Goal: Transaction & Acquisition: Purchase product/service

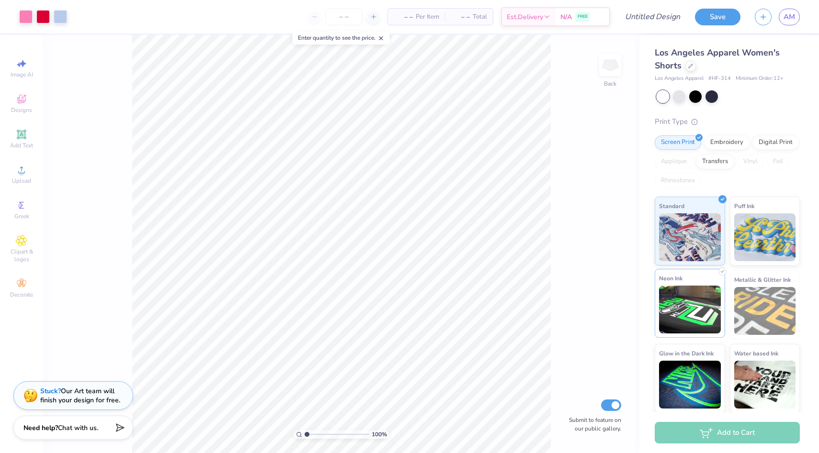
scroll to position [0, 0]
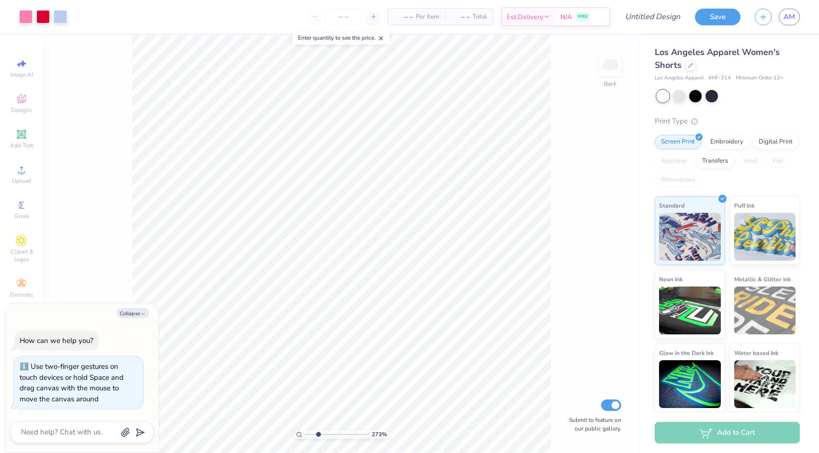
type input "3.3"
type textarea "x"
drag, startPoint x: 306, startPoint y: 434, endPoint x: 315, endPoint y: 430, distance: 9.6
type input "2.32"
click at [315, 430] on input "range" at bounding box center [337, 434] width 65 height 9
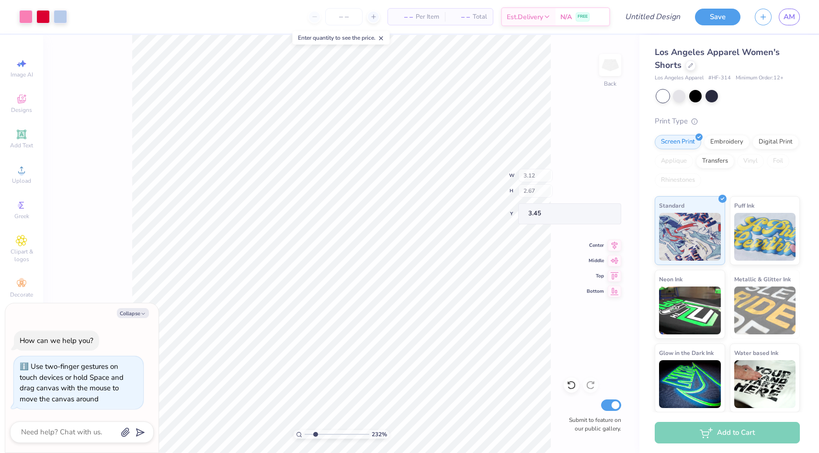
type textarea "x"
type input "2.18"
type input "1.50"
type input "4.09"
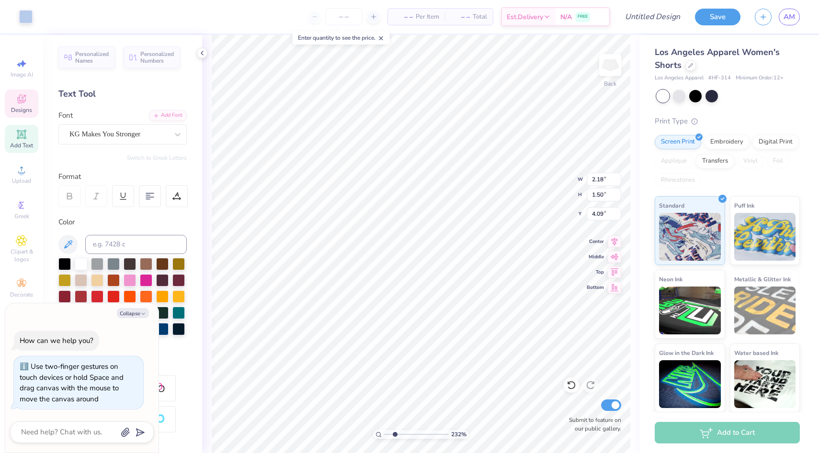
type textarea "x"
type input "4.13"
type textarea "x"
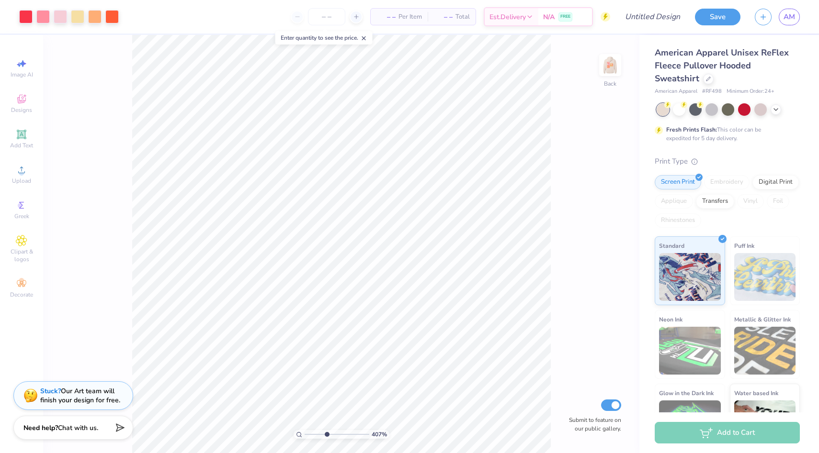
drag, startPoint x: 307, startPoint y: 435, endPoint x: 326, endPoint y: 433, distance: 19.3
click at [326, 433] on input "range" at bounding box center [337, 434] width 65 height 9
type input "4.76"
click at [331, 435] on input "range" at bounding box center [337, 434] width 65 height 9
click at [40, 17] on div at bounding box center [42, 15] width 13 height 13
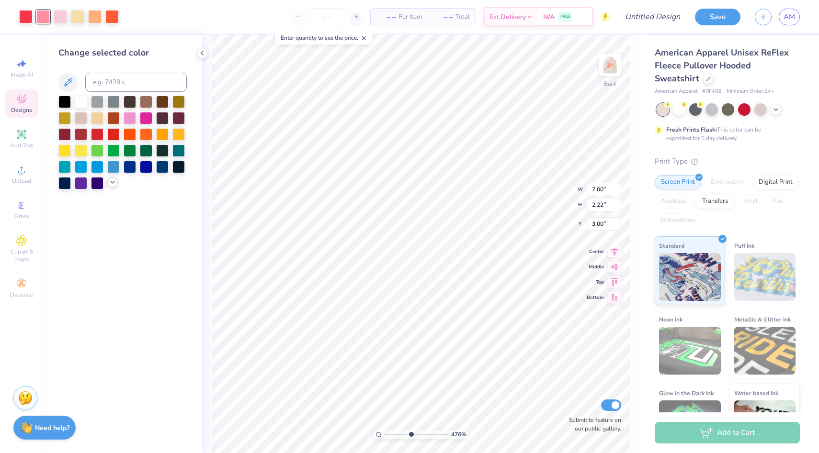
click at [113, 182] on icon at bounding box center [113, 183] width 8 height 8
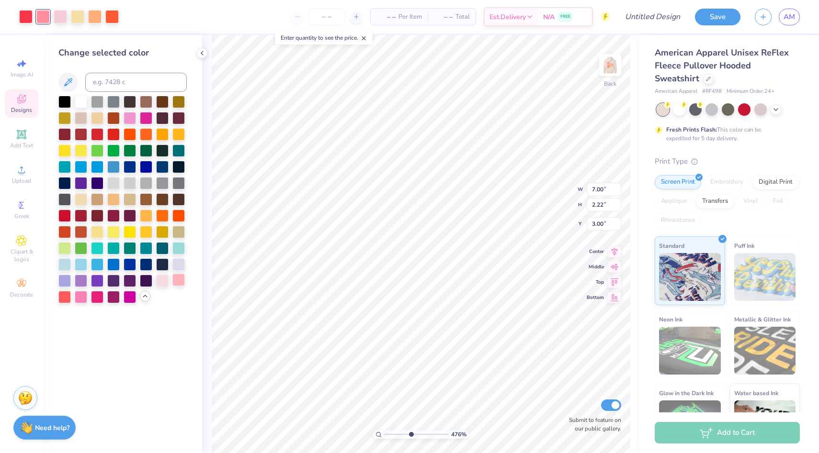
click at [177, 279] on div at bounding box center [178, 280] width 12 height 12
click at [80, 294] on div at bounding box center [81, 296] width 12 height 12
click at [79, 282] on div at bounding box center [81, 280] width 12 height 12
click at [24, 19] on div at bounding box center [25, 15] width 13 height 13
click at [79, 101] on div at bounding box center [81, 101] width 12 height 12
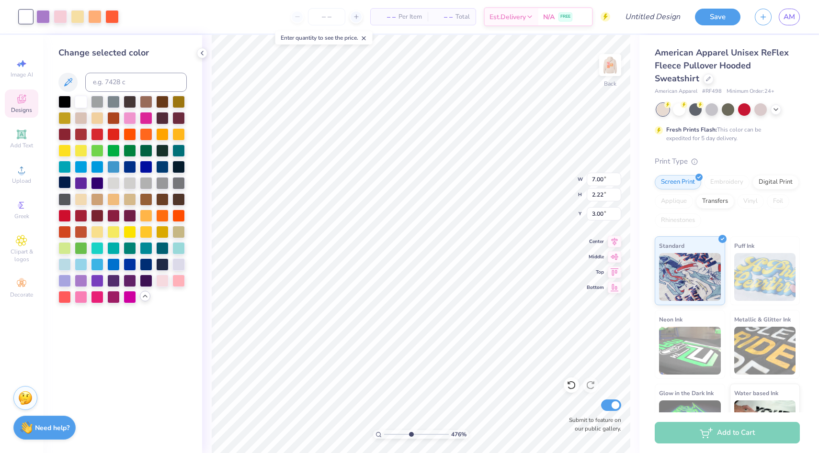
click at [60, 185] on div at bounding box center [64, 182] width 12 height 12
click at [58, 16] on div at bounding box center [60, 15] width 13 height 13
click at [66, 283] on div at bounding box center [64, 280] width 12 height 12
click at [76, 20] on div at bounding box center [77, 15] width 13 height 13
click at [80, 117] on div at bounding box center [81, 117] width 12 height 12
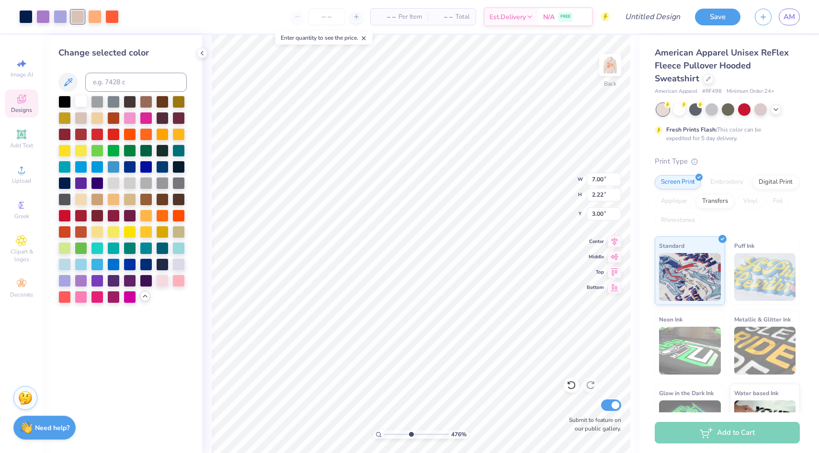
click at [81, 103] on div at bounding box center [81, 101] width 12 height 12
click at [89, 13] on div at bounding box center [94, 15] width 13 height 13
click at [181, 260] on div at bounding box center [178, 264] width 12 height 12
click at [81, 183] on div at bounding box center [81, 182] width 12 height 12
click at [111, 16] on div at bounding box center [111, 15] width 13 height 13
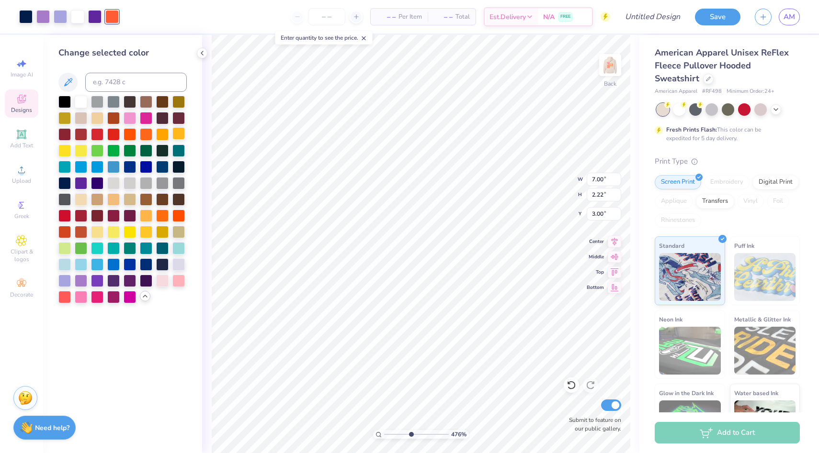
click at [181, 138] on div at bounding box center [178, 133] width 12 height 12
click at [77, 14] on div at bounding box center [77, 15] width 13 height 13
click at [60, 147] on div at bounding box center [64, 150] width 12 height 12
click at [83, 106] on div at bounding box center [81, 101] width 12 height 12
click at [95, 17] on div at bounding box center [94, 15] width 13 height 13
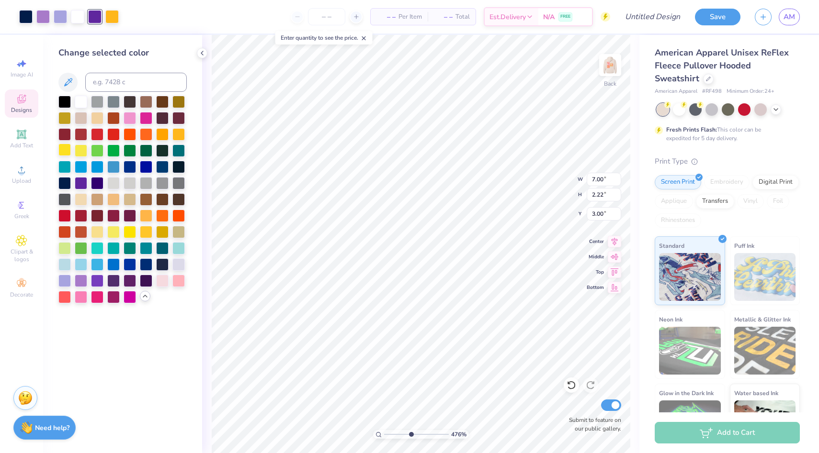
click at [69, 147] on div at bounding box center [64, 150] width 12 height 12
click at [177, 134] on div at bounding box center [178, 133] width 12 height 12
click at [80, 18] on div at bounding box center [77, 15] width 13 height 13
click at [176, 262] on div at bounding box center [178, 264] width 12 height 12
click at [98, 21] on div at bounding box center [94, 15] width 13 height 13
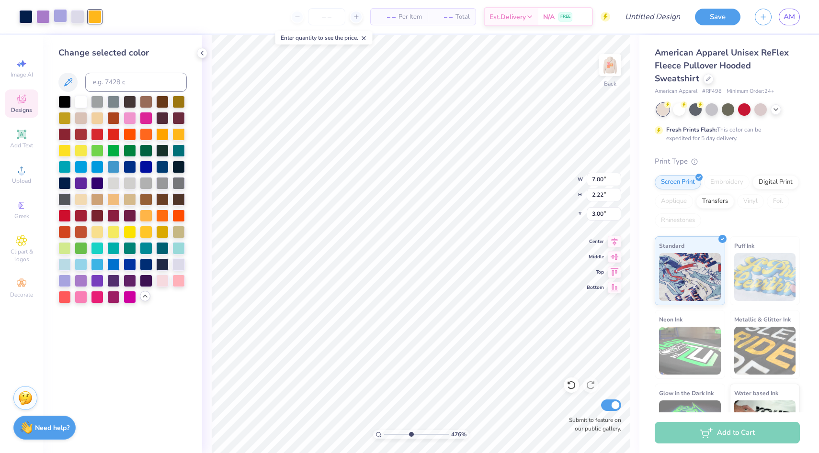
click at [61, 17] on div at bounding box center [60, 15] width 13 height 13
click at [146, 166] on div at bounding box center [146, 166] width 12 height 12
click at [93, 279] on div at bounding box center [97, 280] width 12 height 12
click at [80, 282] on div at bounding box center [81, 280] width 12 height 12
click at [79, 16] on div at bounding box center [77, 15] width 13 height 13
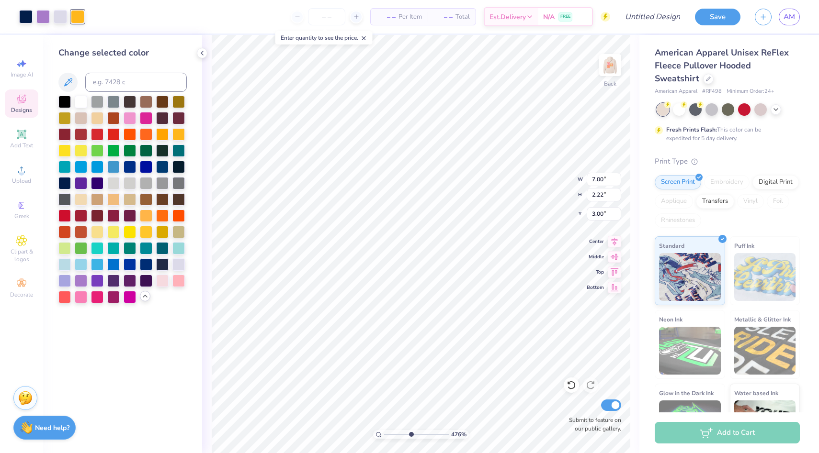
click at [101, 18] on div "– – Per Item – – Total Est. Delivery N/A FREE" at bounding box center [350, 17] width 519 height 34
click at [93, 17] on div "– – Per Item – – Total Est. Delivery N/A FREE" at bounding box center [350, 17] width 519 height 34
click at [60, 18] on div at bounding box center [60, 15] width 13 height 13
click at [126, 165] on div at bounding box center [130, 166] width 12 height 12
click at [173, 262] on div at bounding box center [178, 264] width 12 height 12
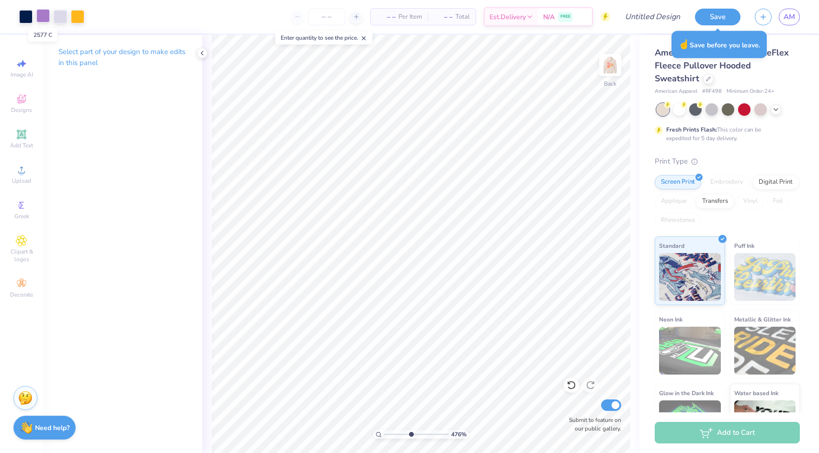
click at [39, 16] on div at bounding box center [42, 15] width 13 height 13
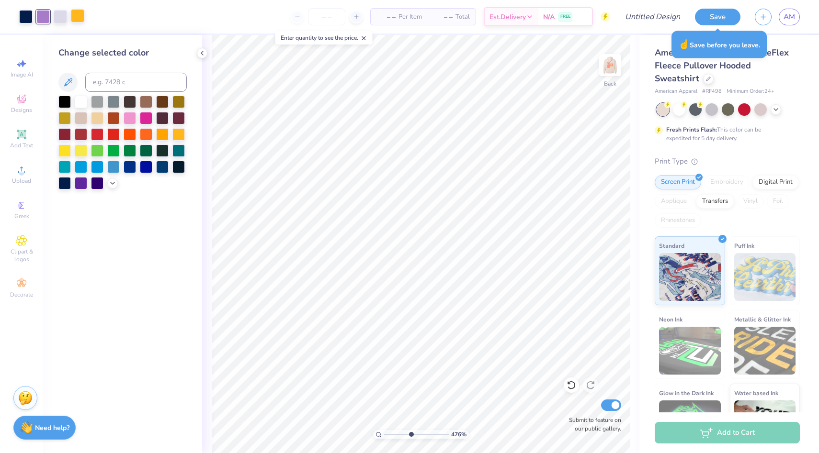
click at [75, 18] on div at bounding box center [77, 15] width 13 height 13
click at [83, 183] on div at bounding box center [81, 182] width 12 height 12
click at [59, 17] on div at bounding box center [60, 15] width 13 height 13
click at [78, 145] on div at bounding box center [81, 150] width 12 height 12
click at [179, 134] on div at bounding box center [178, 133] width 12 height 12
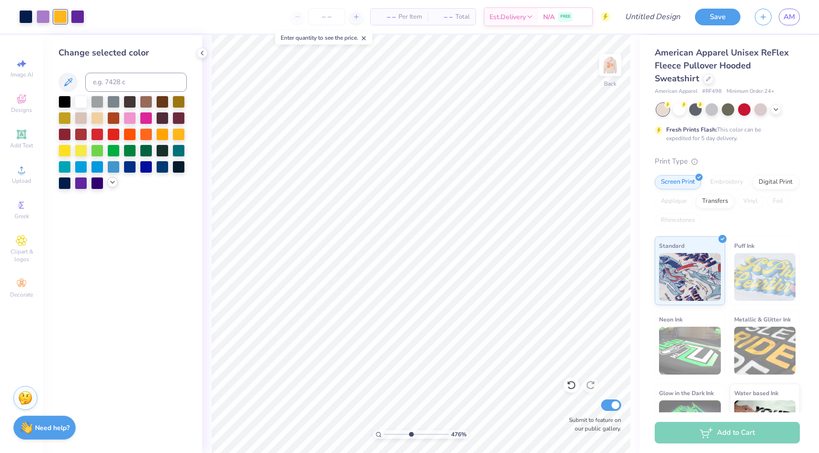
click at [111, 184] on icon at bounding box center [113, 183] width 8 height 8
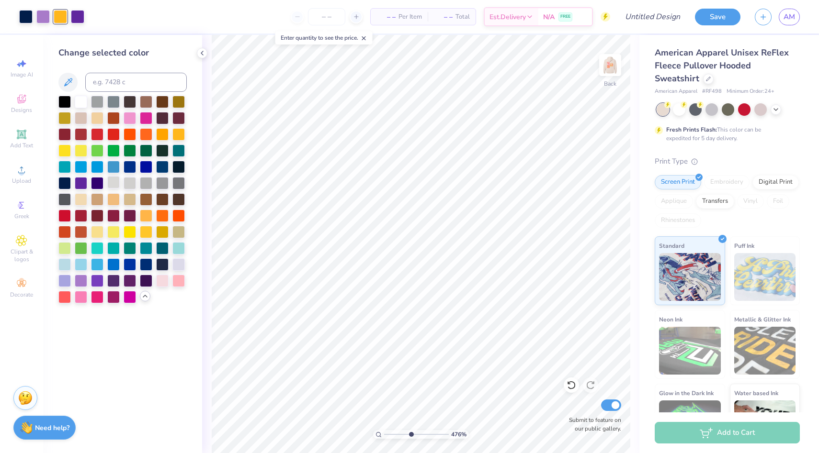
click at [116, 180] on div at bounding box center [113, 182] width 12 height 12
click at [77, 11] on div at bounding box center [77, 15] width 13 height 13
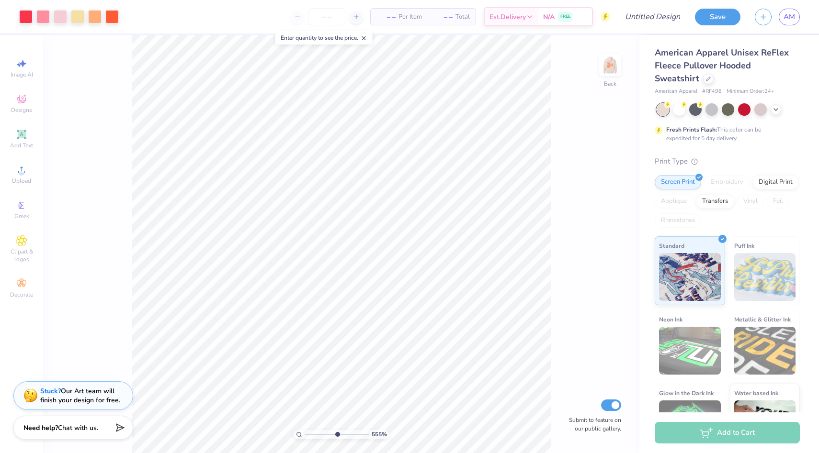
drag, startPoint x: 308, startPoint y: 435, endPoint x: 336, endPoint y: 431, distance: 28.5
type input "5.64"
click at [336, 431] on input "range" at bounding box center [337, 434] width 65 height 9
click at [109, 16] on div at bounding box center [111, 15] width 13 height 13
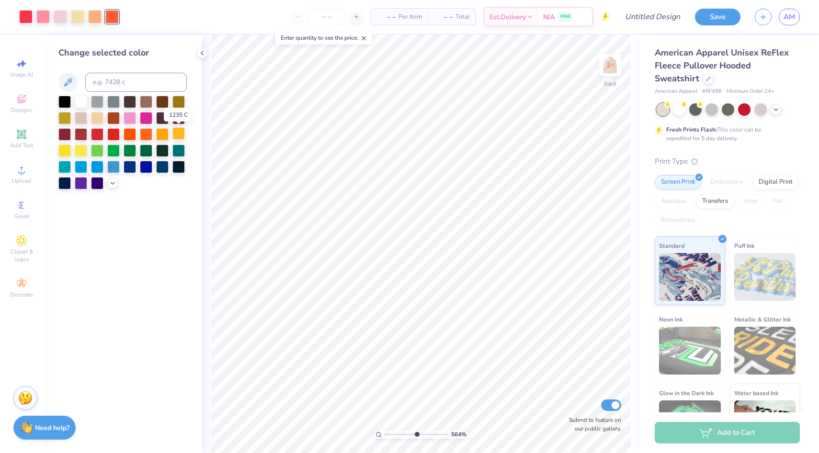
click at [180, 135] on div at bounding box center [178, 133] width 12 height 12
click at [25, 13] on div at bounding box center [25, 15] width 13 height 13
click at [66, 100] on div at bounding box center [64, 101] width 12 height 12
click at [45, 17] on div at bounding box center [42, 15] width 13 height 13
click at [114, 184] on icon at bounding box center [113, 183] width 8 height 8
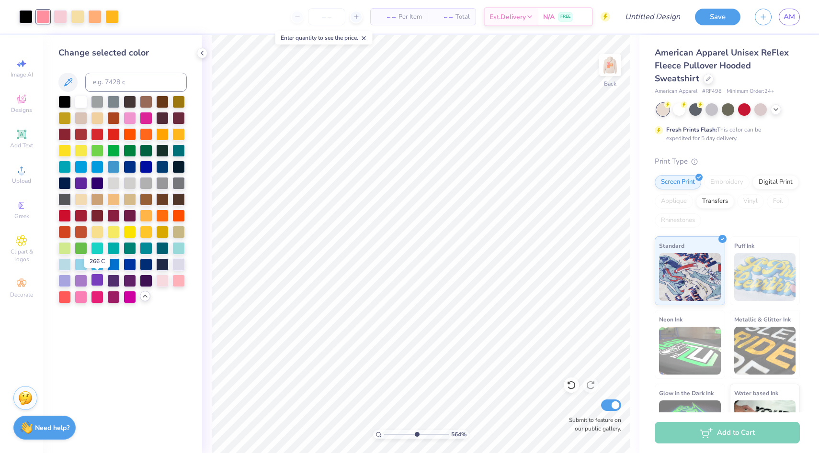
click at [100, 283] on div at bounding box center [97, 280] width 12 height 12
click at [81, 280] on div at bounding box center [81, 280] width 12 height 12
click at [64, 14] on div at bounding box center [60, 15] width 13 height 13
click at [181, 133] on div at bounding box center [178, 133] width 12 height 12
click at [76, 18] on div at bounding box center [77, 15] width 13 height 13
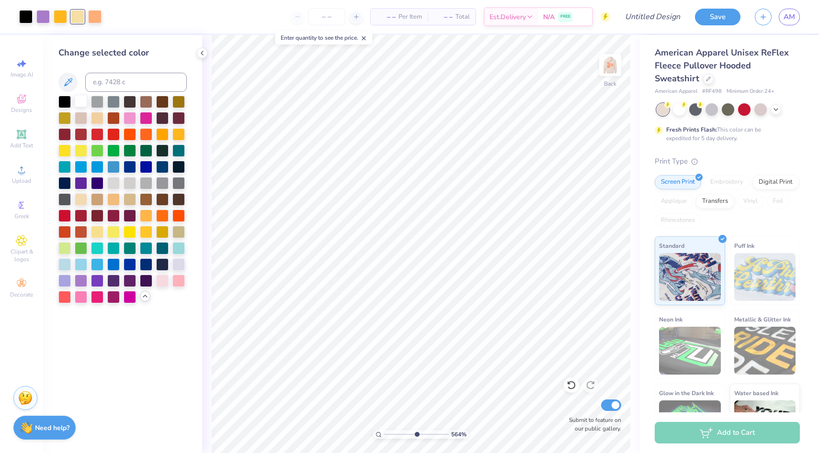
click at [84, 100] on div at bounding box center [81, 101] width 12 height 12
click at [97, 18] on div at bounding box center [94, 15] width 13 height 13
click at [81, 280] on div at bounding box center [81, 280] width 12 height 12
click at [93, 276] on div at bounding box center [97, 280] width 12 height 12
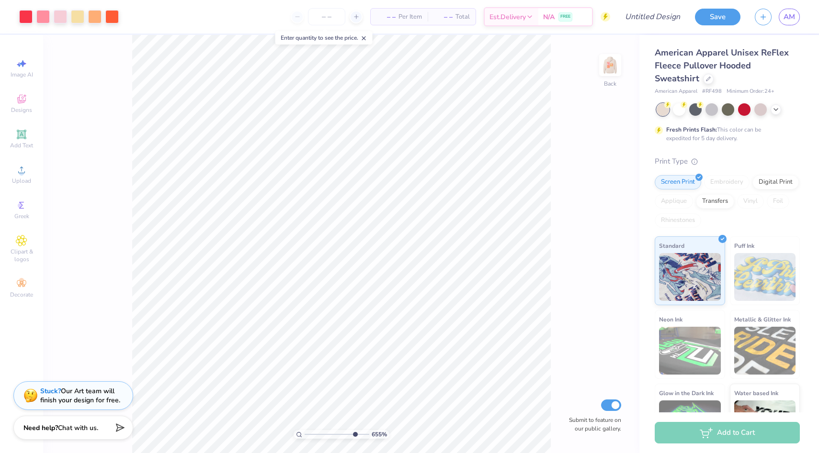
click at [354, 420] on div "655 %" at bounding box center [341, 244] width 418 height 418
drag, startPoint x: 356, startPoint y: 434, endPoint x: 332, endPoint y: 435, distance: 23.5
type input "5.04"
click at [332, 435] on input "range" at bounding box center [337, 434] width 65 height 9
click at [27, 17] on div at bounding box center [25, 15] width 13 height 13
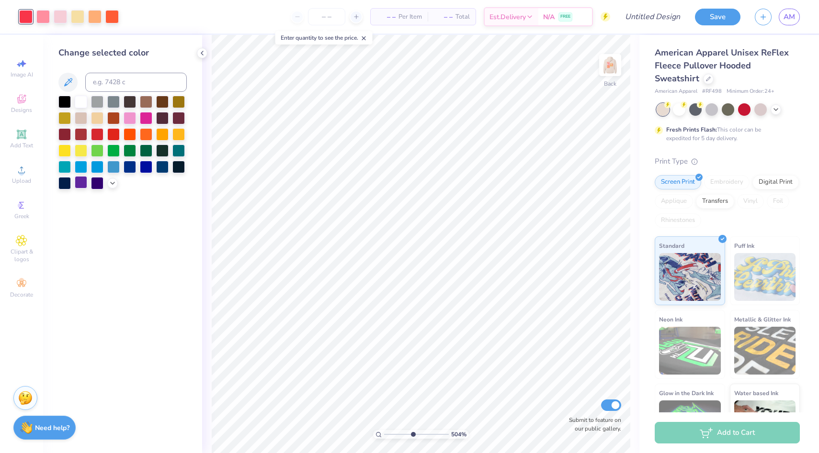
click at [79, 180] on div at bounding box center [81, 182] width 12 height 12
click at [75, 95] on div at bounding box center [81, 101] width 12 height 12
click at [63, 102] on div at bounding box center [64, 101] width 12 height 12
click at [43, 13] on div at bounding box center [42, 15] width 13 height 13
click at [110, 186] on icon at bounding box center [113, 183] width 8 height 8
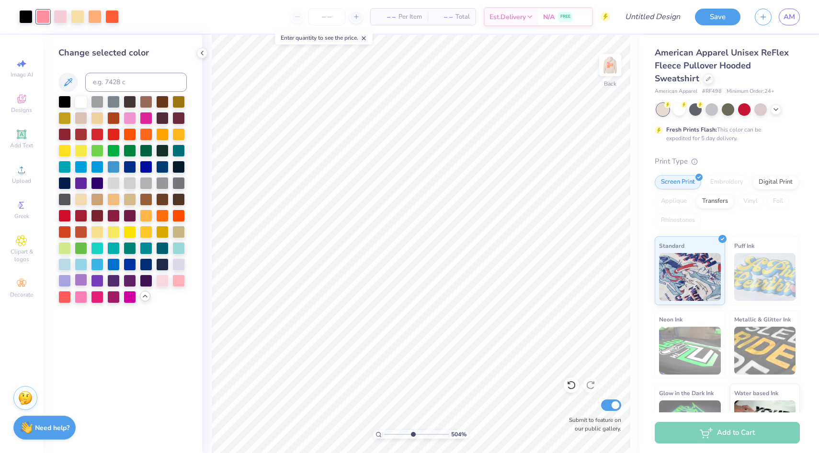
click at [81, 282] on div at bounding box center [81, 280] width 12 height 12
click at [58, 19] on div at bounding box center [60, 15] width 13 height 13
click at [177, 133] on div at bounding box center [178, 133] width 12 height 12
click at [114, 16] on div at bounding box center [111, 15] width 13 height 13
click at [96, 282] on div at bounding box center [97, 280] width 12 height 12
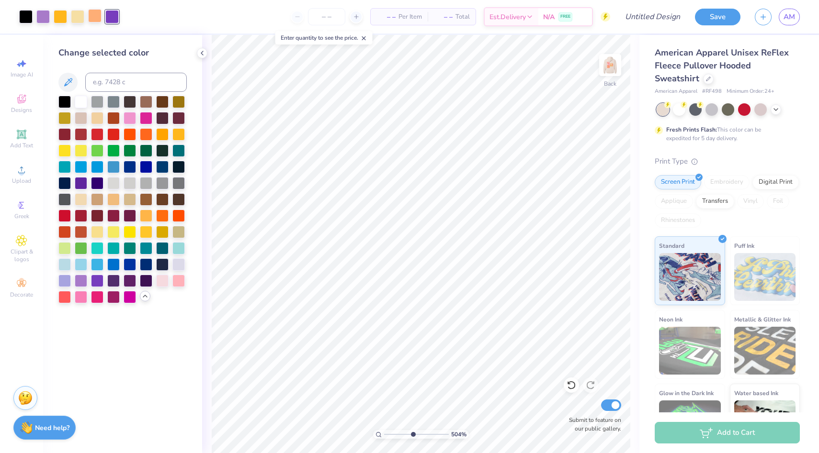
click at [90, 16] on div at bounding box center [94, 15] width 13 height 13
click at [143, 231] on div at bounding box center [146, 231] width 12 height 12
click at [78, 13] on div at bounding box center [77, 15] width 13 height 13
click at [63, 282] on div at bounding box center [64, 280] width 12 height 12
click at [179, 265] on div at bounding box center [178, 264] width 12 height 12
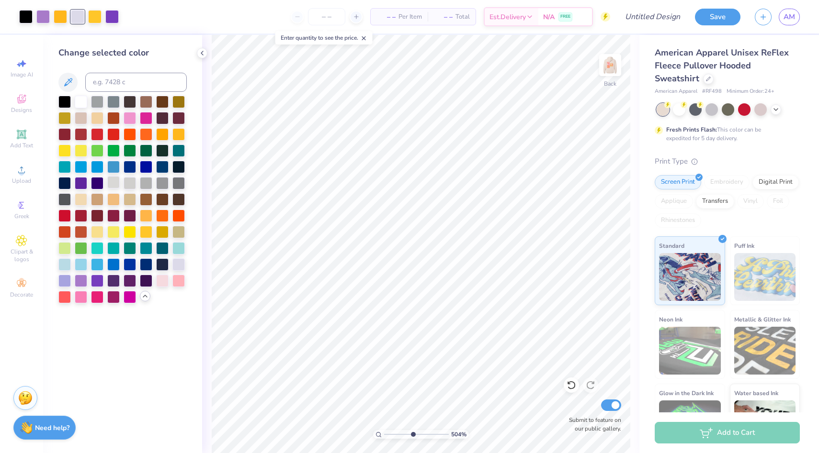
click at [113, 181] on div at bounding box center [113, 182] width 12 height 12
click at [80, 101] on div at bounding box center [81, 101] width 12 height 12
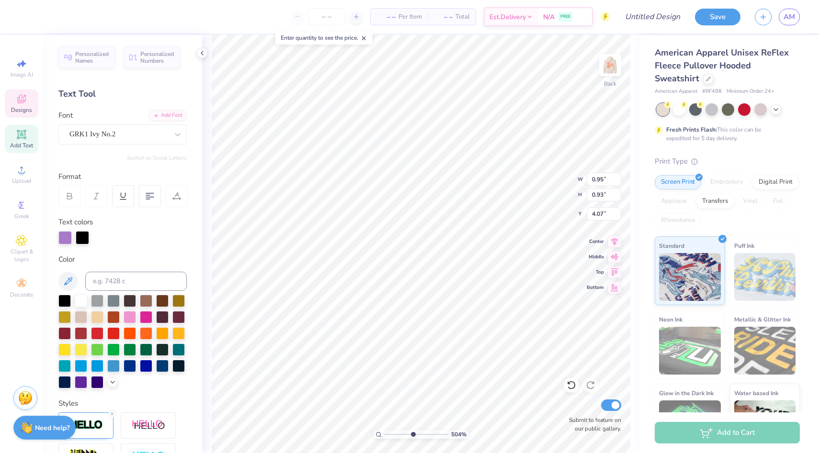
type textarea "W"
type textarea "w"
type input "0.67"
type input "1.10"
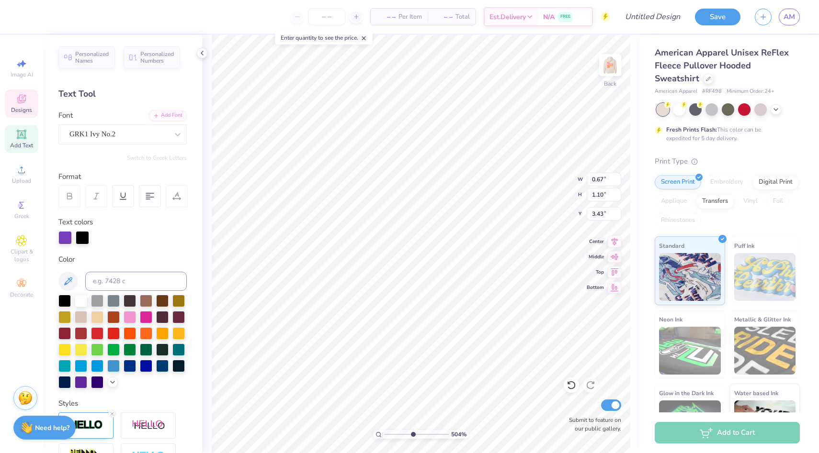
type input "3.43"
type textarea "i"
type textarea "b"
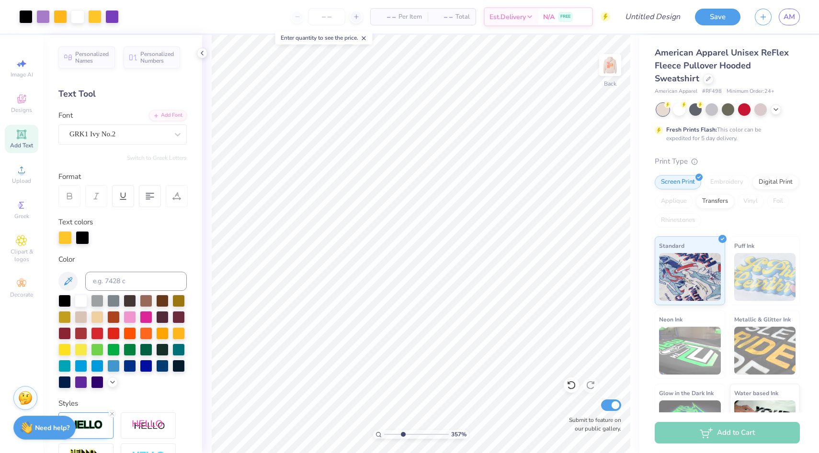
click at [402, 425] on div "357 %" at bounding box center [421, 244] width 418 height 418
drag, startPoint x: 403, startPoint y: 433, endPoint x: 409, endPoint y: 433, distance: 6.7
click at [409, 433] on input "range" at bounding box center [416, 434] width 65 height 9
click at [80, 15] on div at bounding box center [77, 15] width 13 height 13
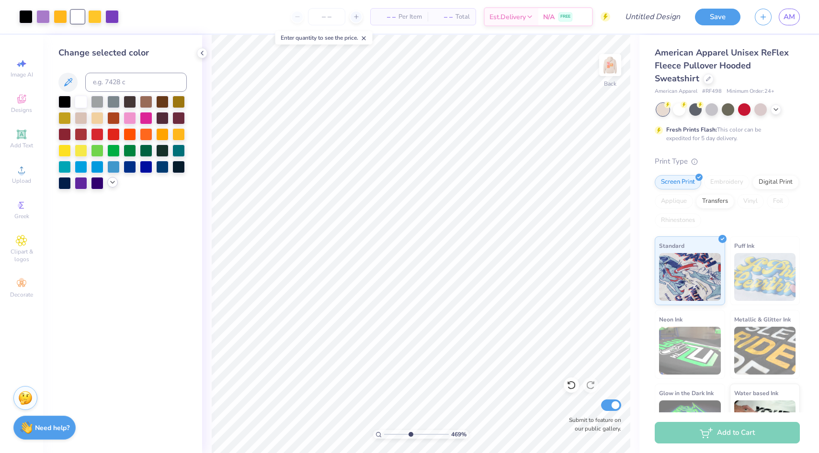
click at [115, 184] on icon at bounding box center [113, 183] width 8 height 8
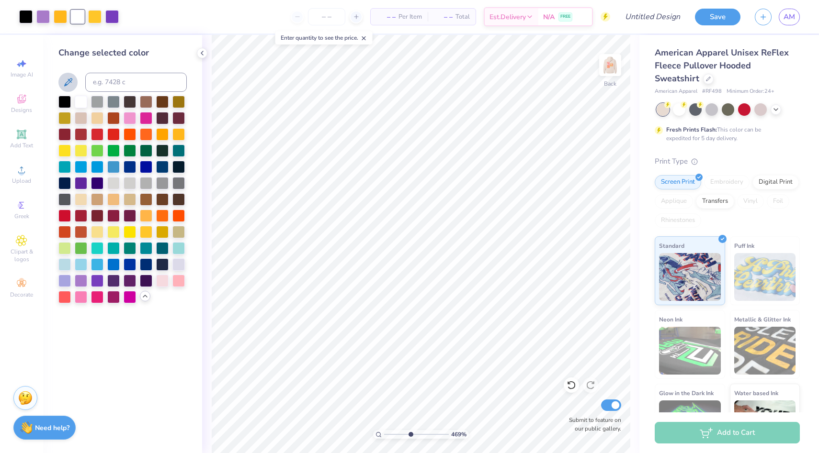
click at [70, 79] on icon at bounding box center [68, 82] width 8 height 8
drag, startPoint x: 70, startPoint y: 79, endPoint x: 83, endPoint y: 79, distance: 13.4
click at [84, 79] on div at bounding box center [122, 82] width 128 height 19
click at [181, 263] on div at bounding box center [178, 264] width 12 height 12
click at [64, 280] on div at bounding box center [64, 280] width 12 height 12
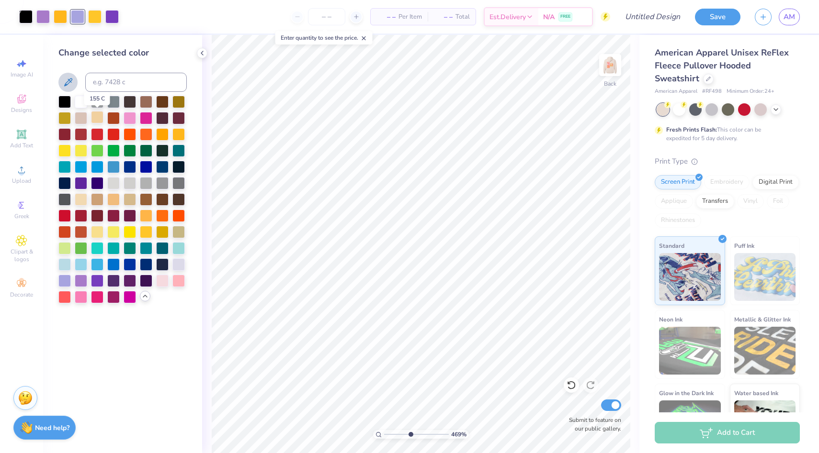
click at [93, 115] on div at bounding box center [97, 117] width 12 height 12
click at [80, 119] on div at bounding box center [81, 117] width 12 height 12
click at [177, 278] on div at bounding box center [178, 280] width 12 height 12
click at [179, 263] on div at bounding box center [178, 264] width 12 height 12
click at [113, 180] on div at bounding box center [113, 182] width 12 height 12
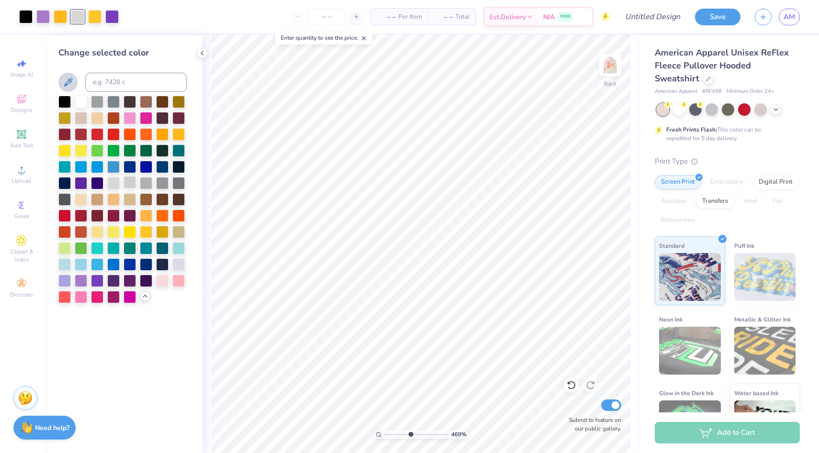
click at [130, 180] on div at bounding box center [130, 182] width 12 height 12
click at [177, 265] on div at bounding box center [178, 264] width 12 height 12
click at [83, 103] on div at bounding box center [81, 101] width 12 height 12
click at [680, 110] on div at bounding box center [679, 108] width 12 height 12
click at [761, 113] on div at bounding box center [760, 108] width 12 height 12
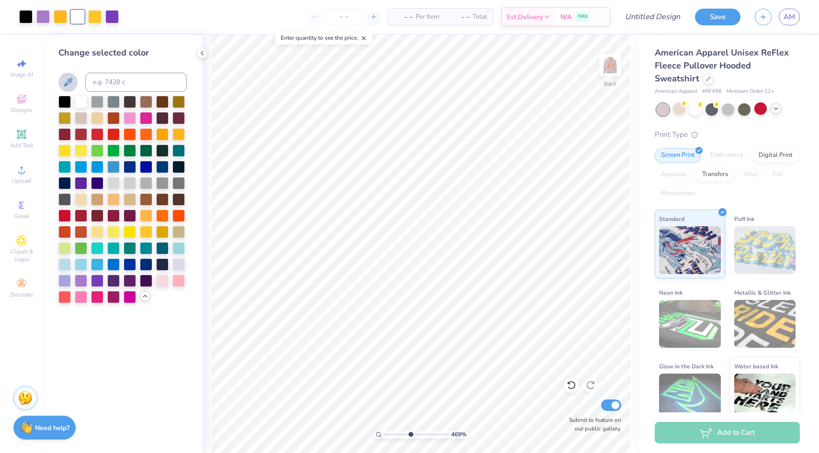
click at [776, 114] on div at bounding box center [727, 109] width 143 height 12
click at [776, 112] on icon at bounding box center [776, 109] width 8 height 8
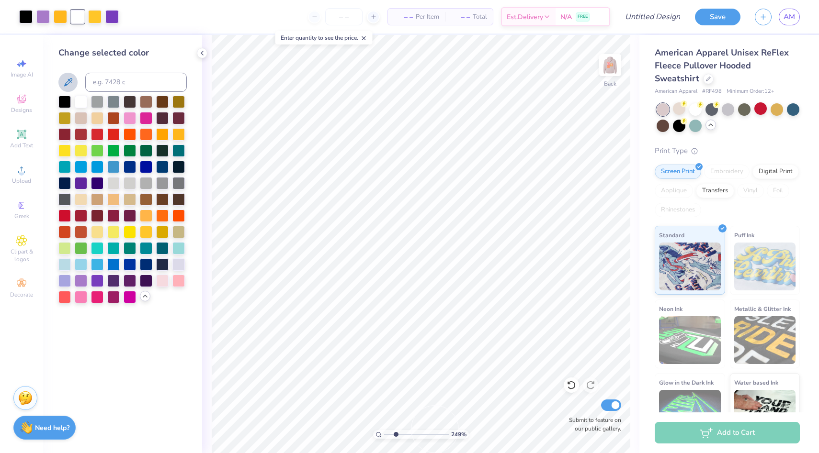
drag, startPoint x: 409, startPoint y: 433, endPoint x: 396, endPoint y: 433, distance: 13.9
click at [396, 433] on input "range" at bounding box center [416, 434] width 65 height 9
click at [203, 51] on icon at bounding box center [202, 53] width 8 height 8
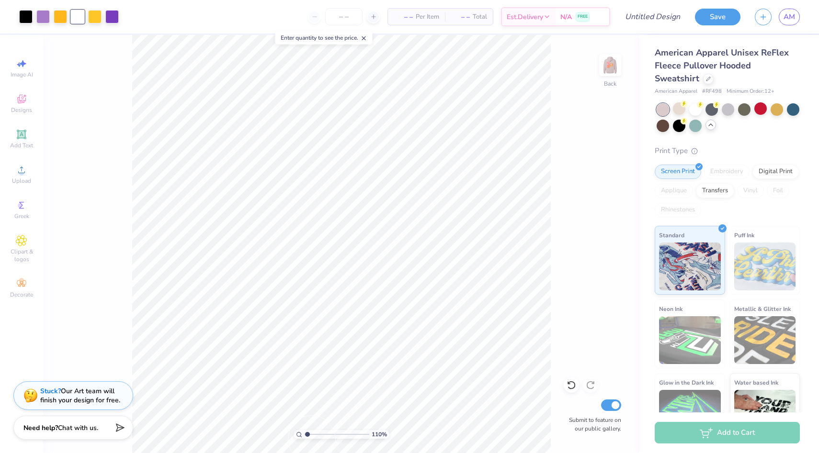
drag, startPoint x: 315, startPoint y: 432, endPoint x: 307, endPoint y: 432, distance: 8.1
type input "1.1"
click at [307, 432] on input "range" at bounding box center [337, 434] width 65 height 9
click at [586, 249] on div "110 % Back Submit to feature on our public gallery." at bounding box center [341, 244] width 596 height 418
click at [701, 109] on div at bounding box center [695, 108] width 12 height 12
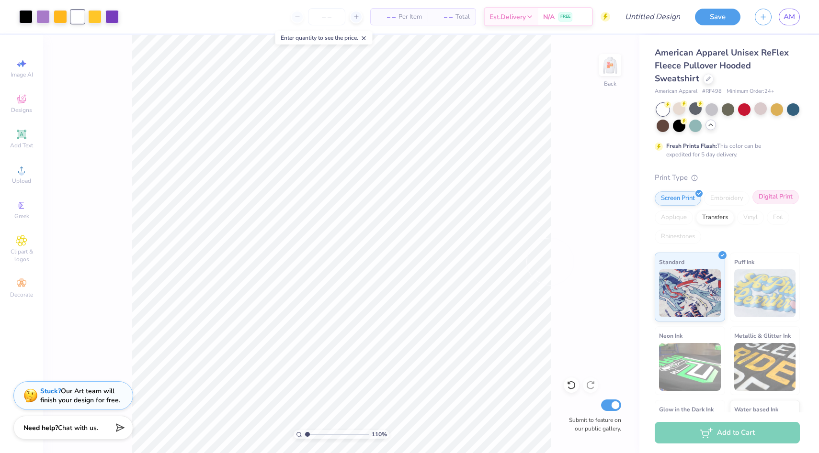
click at [771, 196] on div "Digital Print" at bounding box center [775, 197] width 46 height 14
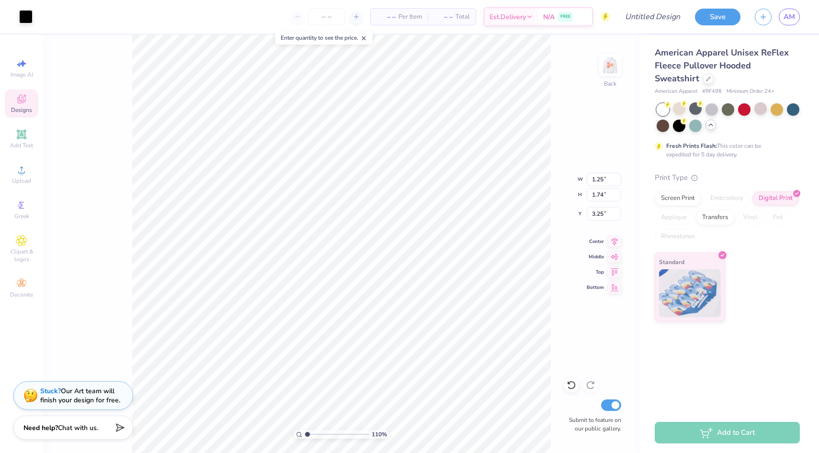
type input "3.21"
type input "1.8"
click at [312, 430] on input "range" at bounding box center [337, 434] width 65 height 9
type input "5.94"
type input "3.15"
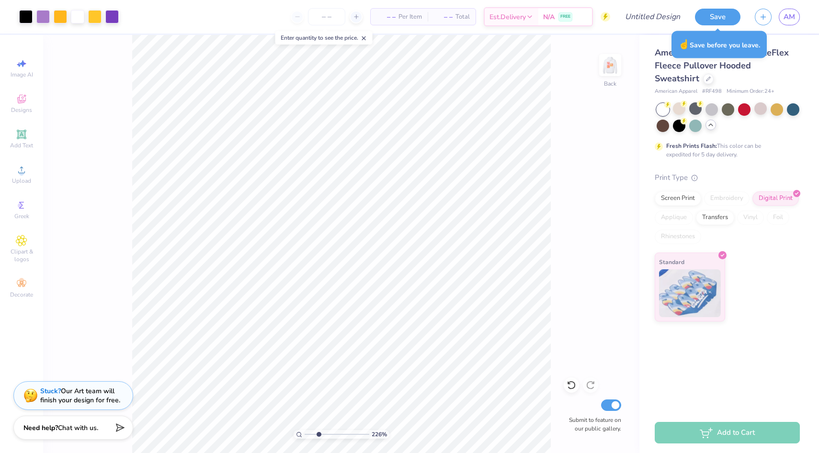
drag, startPoint x: 311, startPoint y: 431, endPoint x: 318, endPoint y: 431, distance: 6.7
click at [318, 431] on input "range" at bounding box center [337, 434] width 65 height 9
drag, startPoint x: 317, startPoint y: 433, endPoint x: 327, endPoint y: 433, distance: 9.1
type input "4.13"
click at [327, 433] on input "range" at bounding box center [337, 434] width 65 height 9
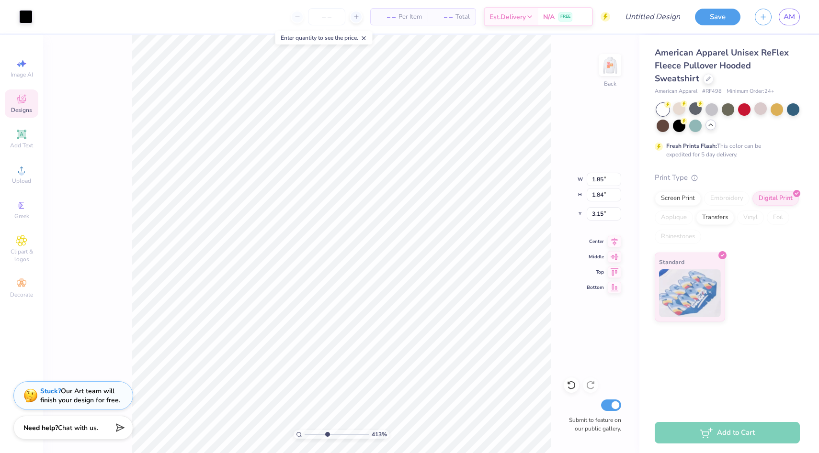
type input "1.80"
type input "3.20"
drag, startPoint x: 327, startPoint y: 435, endPoint x: 318, endPoint y: 434, distance: 8.6
click at [318, 434] on input "range" at bounding box center [337, 434] width 65 height 9
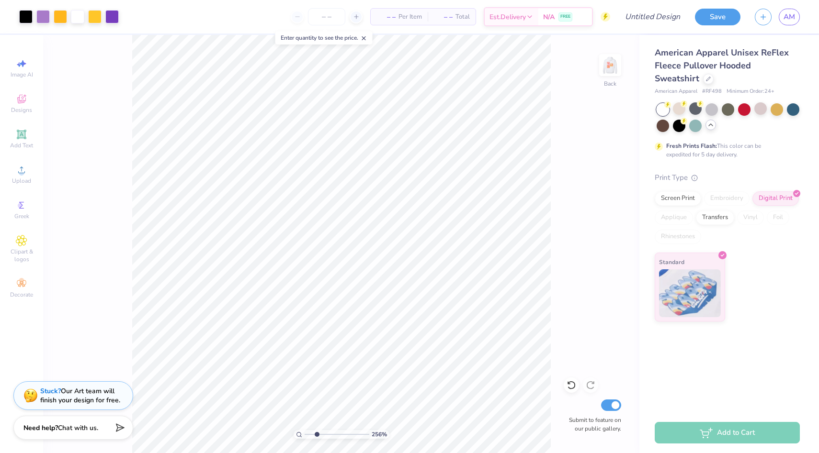
type input "2.56"
click at [317, 432] on input "range" at bounding box center [337, 434] width 65 height 9
click at [712, 437] on div "Add to Cart" at bounding box center [727, 433] width 145 height 22
click at [672, 17] on input "Design Title" at bounding box center [641, 16] width 94 height 19
type input "WIB Merch"
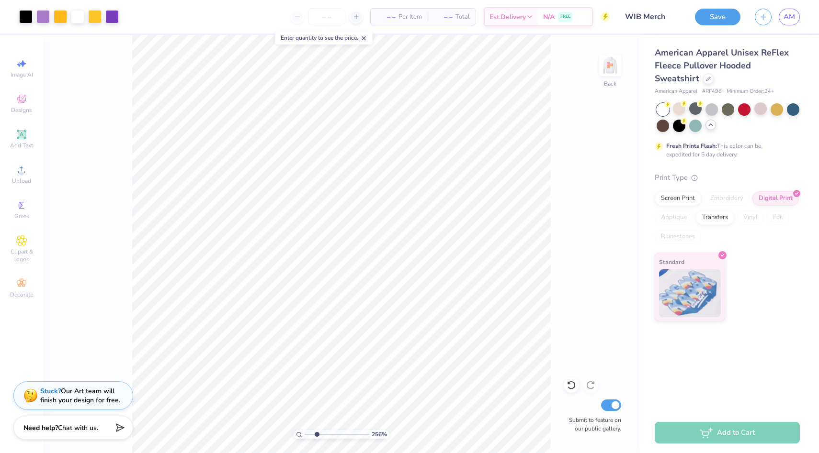
click at [717, 12] on button "Save" at bounding box center [717, 17] width 45 height 17
click at [717, 16] on div "Save" at bounding box center [717, 17] width 45 height 17
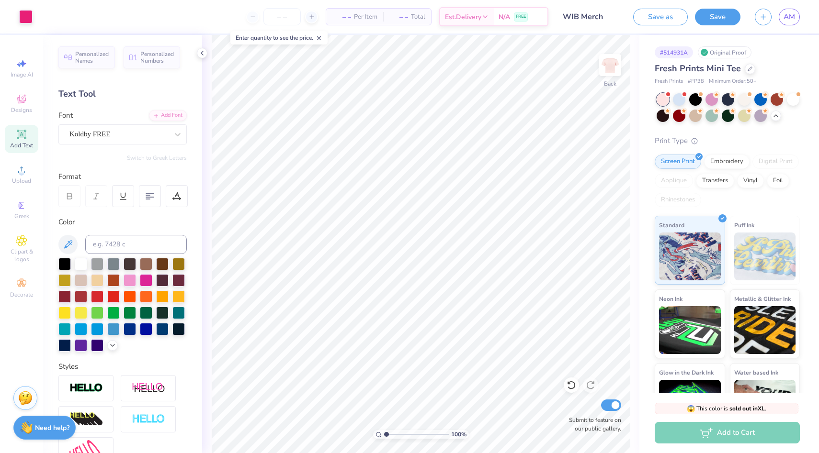
scroll to position [19, 0]
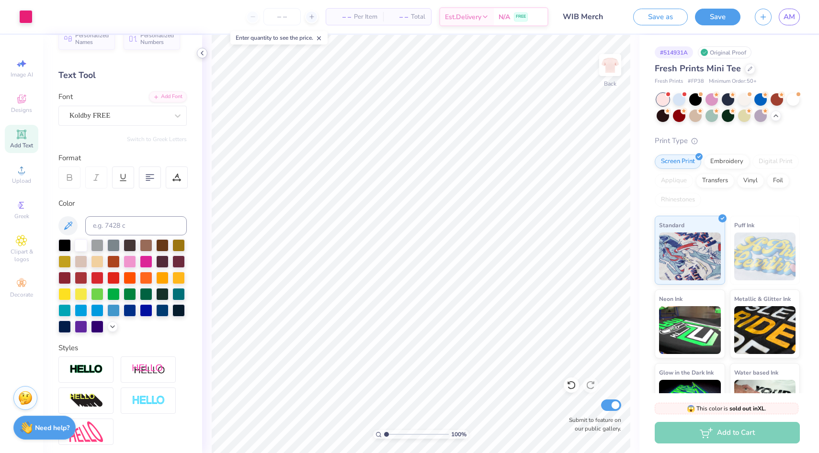
click at [202, 51] on icon at bounding box center [202, 53] width 8 height 8
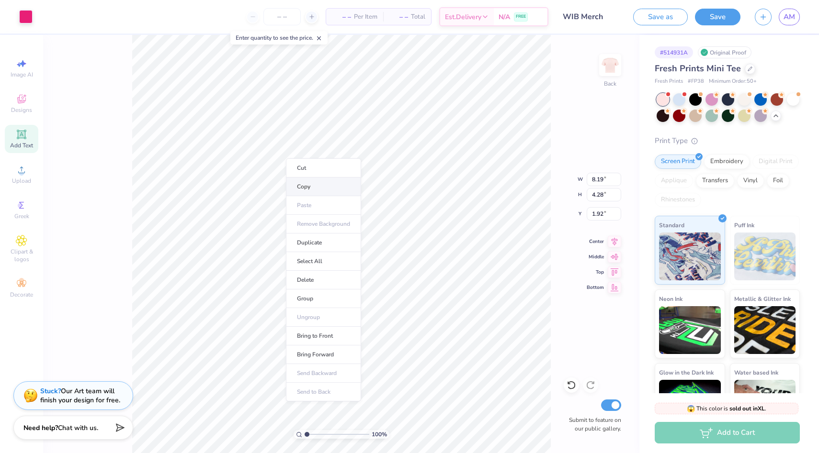
click at [298, 179] on li "Copy" at bounding box center [323, 187] width 75 height 19
